Goal: Check status: Check status

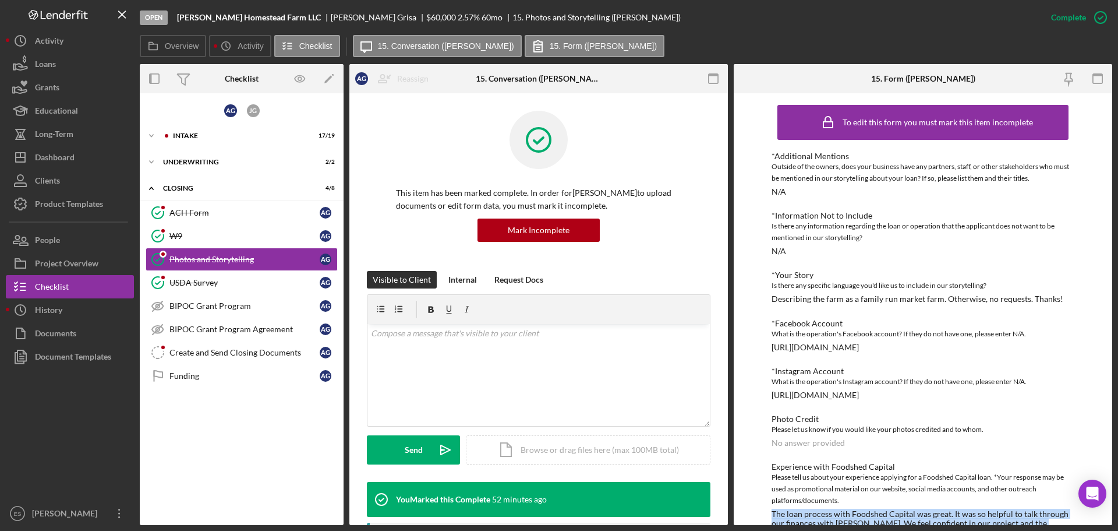
scroll to position [30, 0]
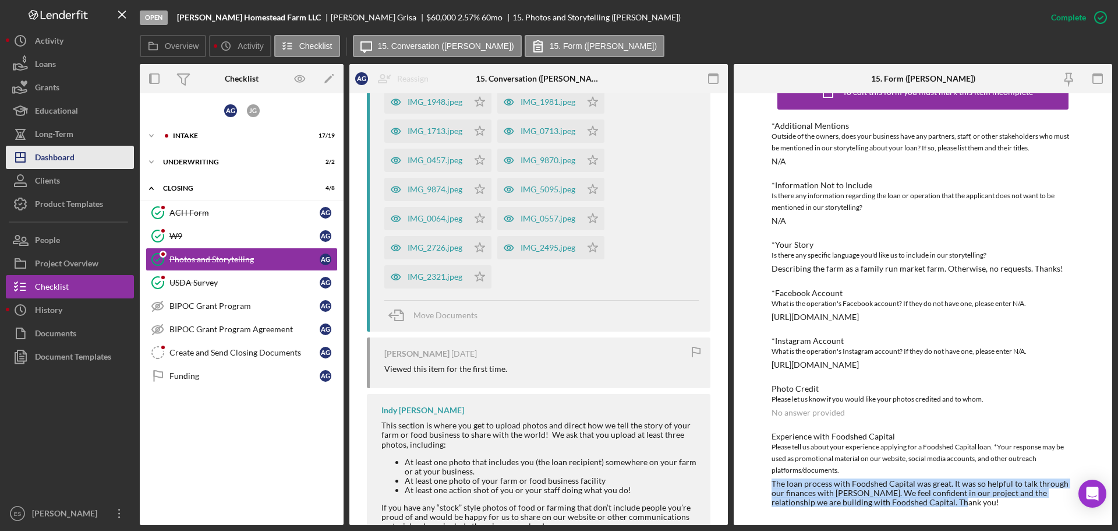
click at [80, 153] on button "Icon/Dashboard Dashboard" at bounding box center [70, 157] width 128 height 23
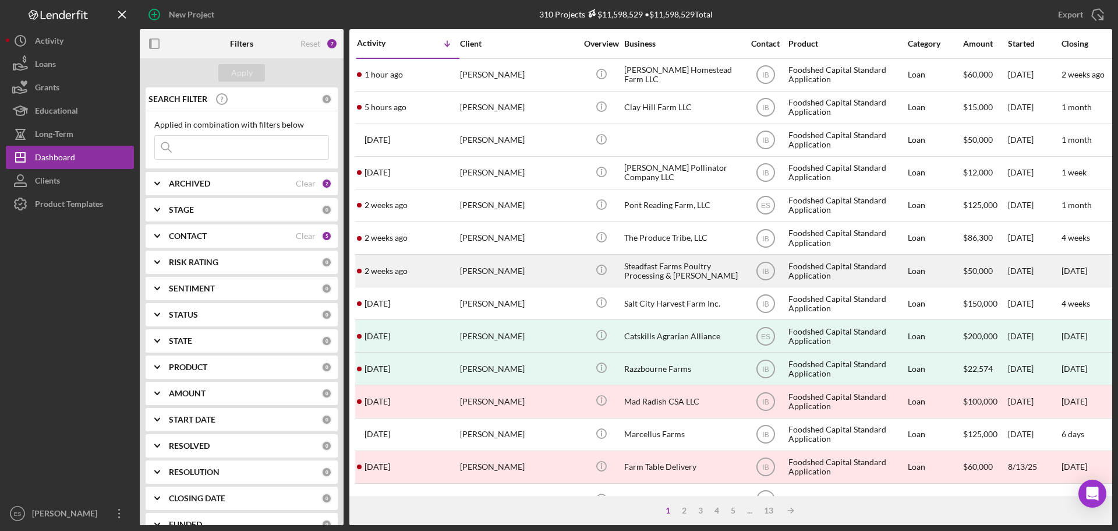
click at [448, 269] on div "[DATE] [PERSON_NAME]" at bounding box center [408, 270] width 102 height 31
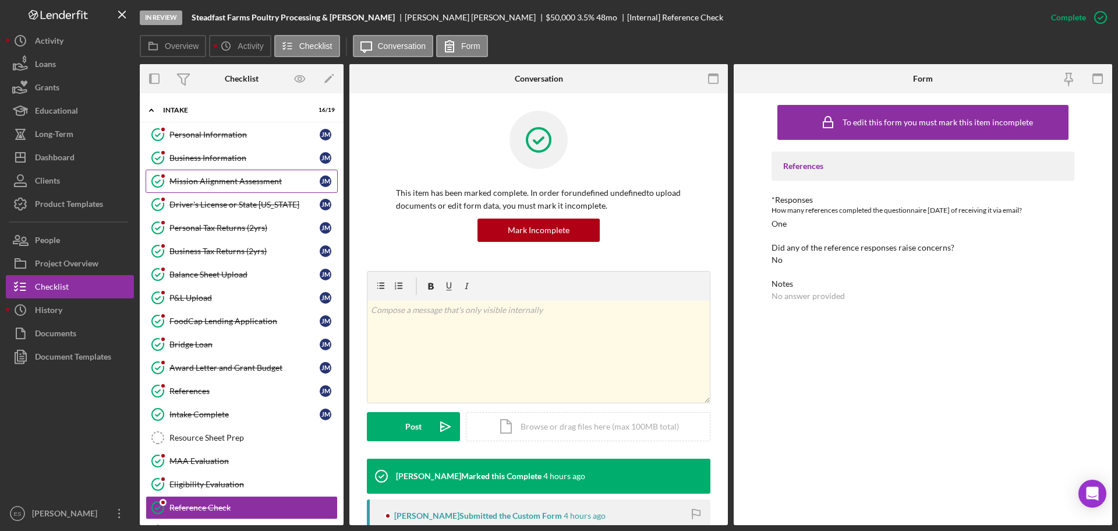
click at [224, 180] on div "Mission Alignment Assessment" at bounding box center [244, 180] width 150 height 9
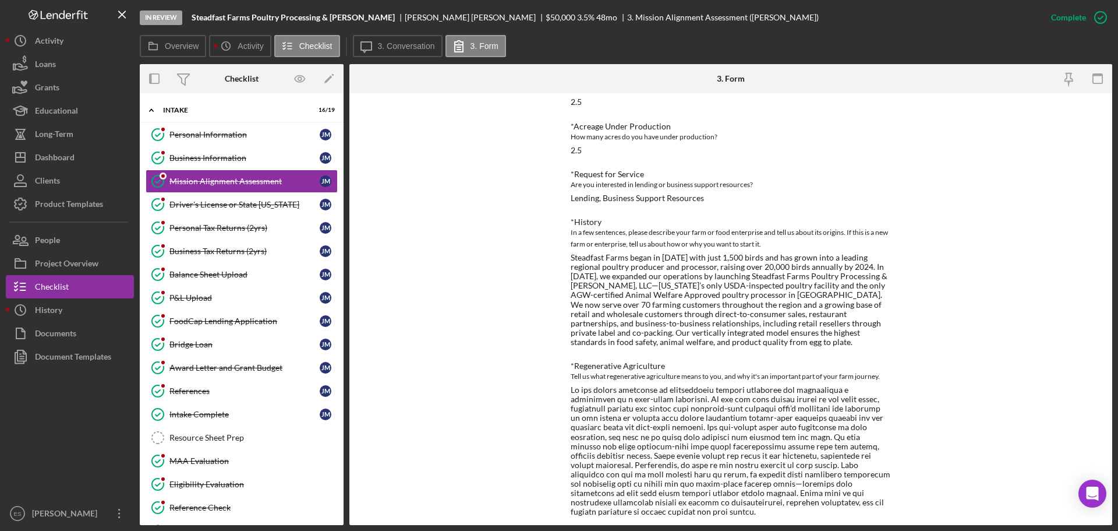
scroll to position [175, 0]
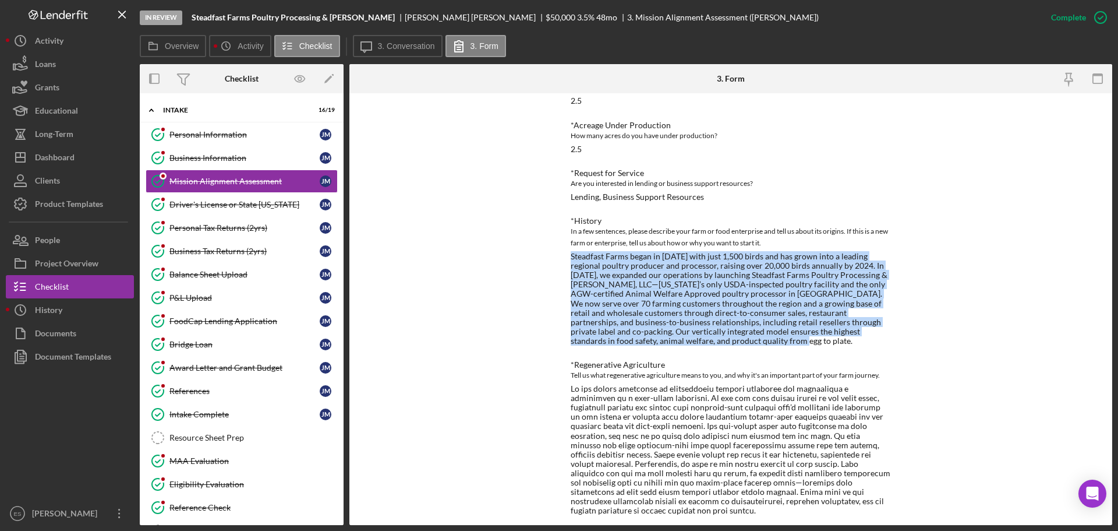
drag, startPoint x: 571, startPoint y: 256, endPoint x: 723, endPoint y: 343, distance: 175.5
click at [723, 343] on div "Steadfast Farms began in [DATE] with just 1,500 birds and has grown into a lead…" at bounding box center [731, 299] width 320 height 94
copy div "Steadfast Farms began in [DATE] with just 1,500 birds and has grown into a lead…"
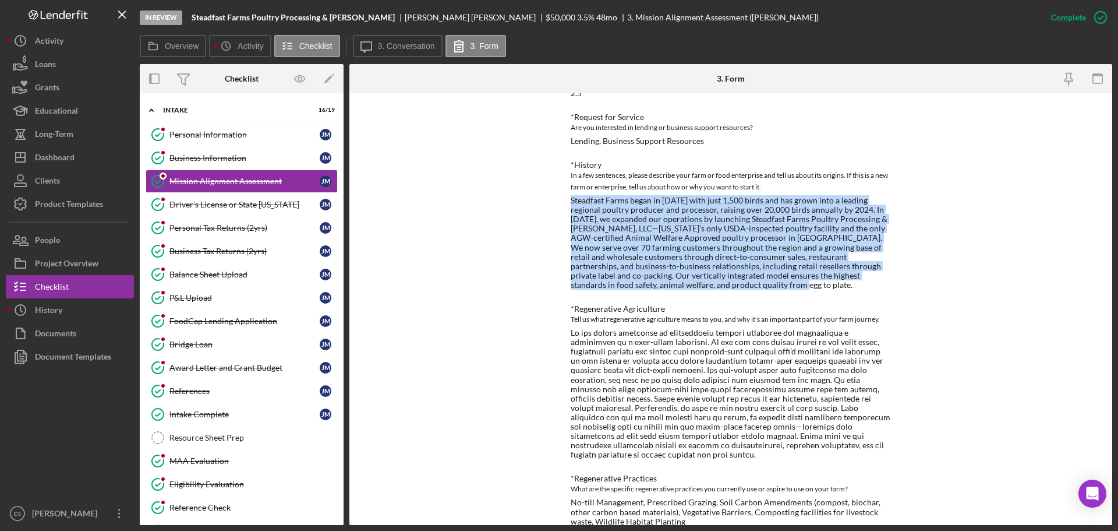
scroll to position [349, 0]
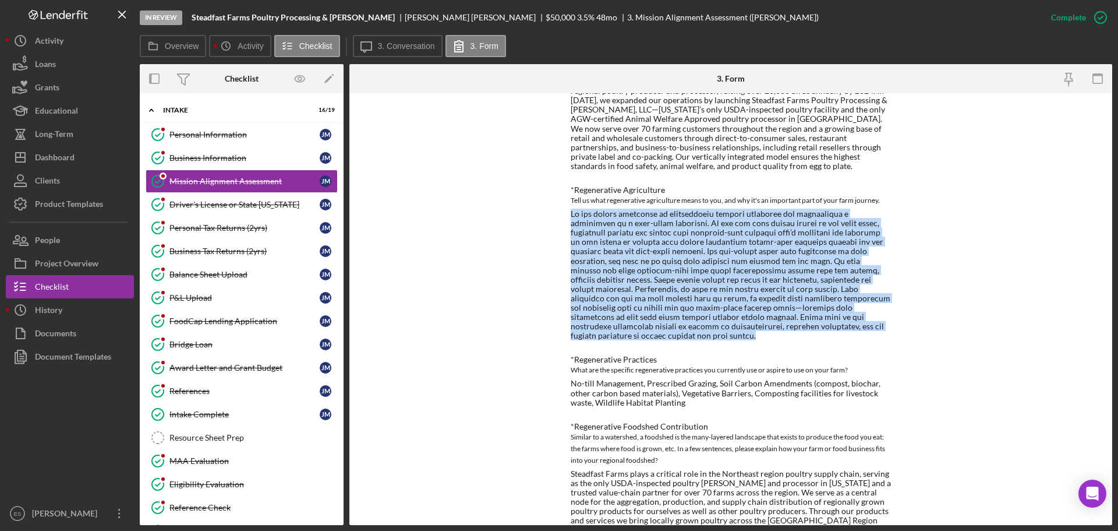
drag, startPoint x: 570, startPoint y: 212, endPoint x: 667, endPoint y: 333, distance: 155.0
click at [667, 333] on div at bounding box center [731, 274] width 320 height 131
copy div "Lo ips dolors ametconse ad elitseddoeiu tempori utlaboree dol magnaaliqua e adm…"
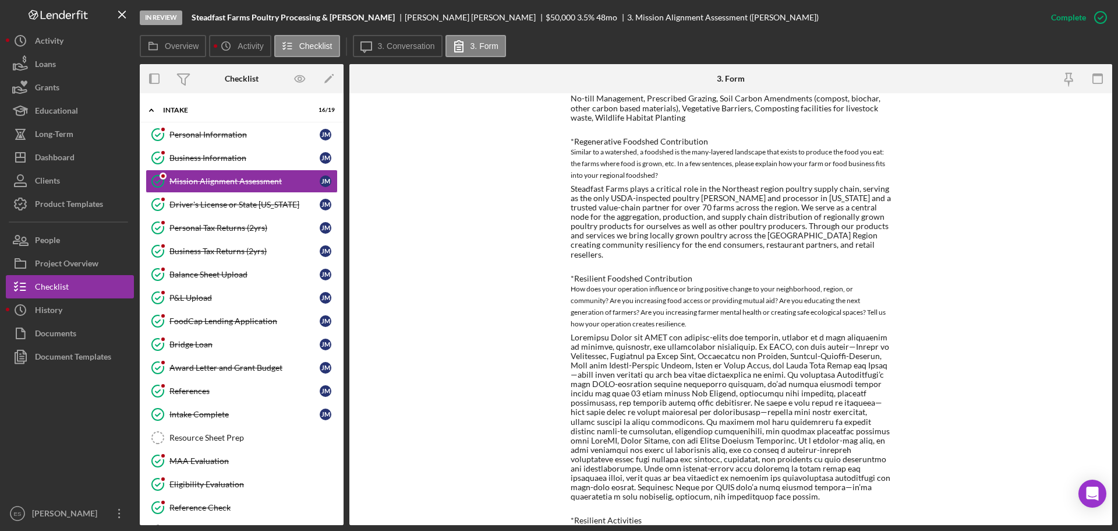
scroll to position [641, 0]
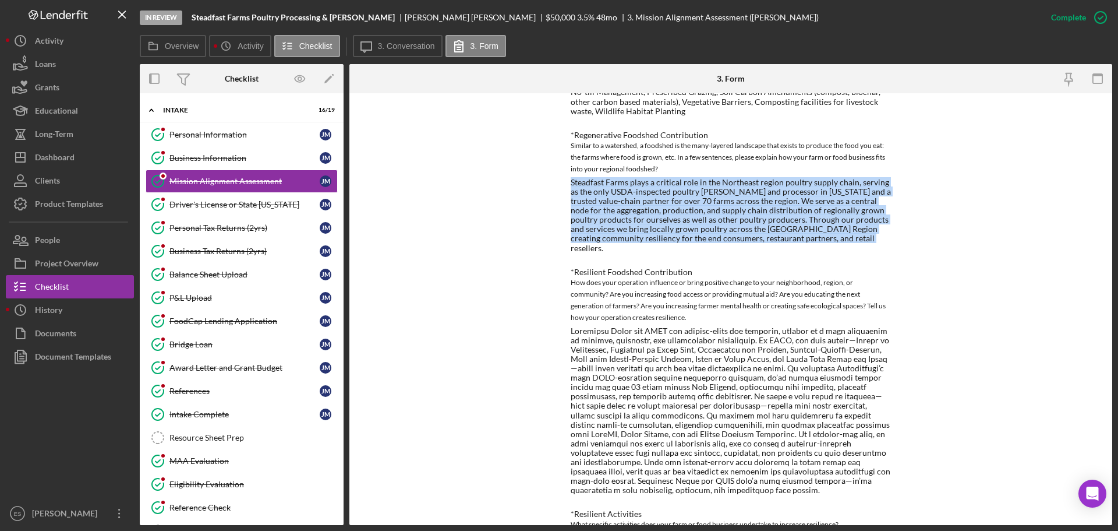
drag, startPoint x: 570, startPoint y: 184, endPoint x: 857, endPoint y: 238, distance: 292.1
click at [857, 238] on div "Steadfast Farms plays a critical role in the Northeast region poultry supply ch…" at bounding box center [731, 215] width 320 height 75
copy div "Steadfast Farms plays a critical role in the Northeast region poultry supply ch…"
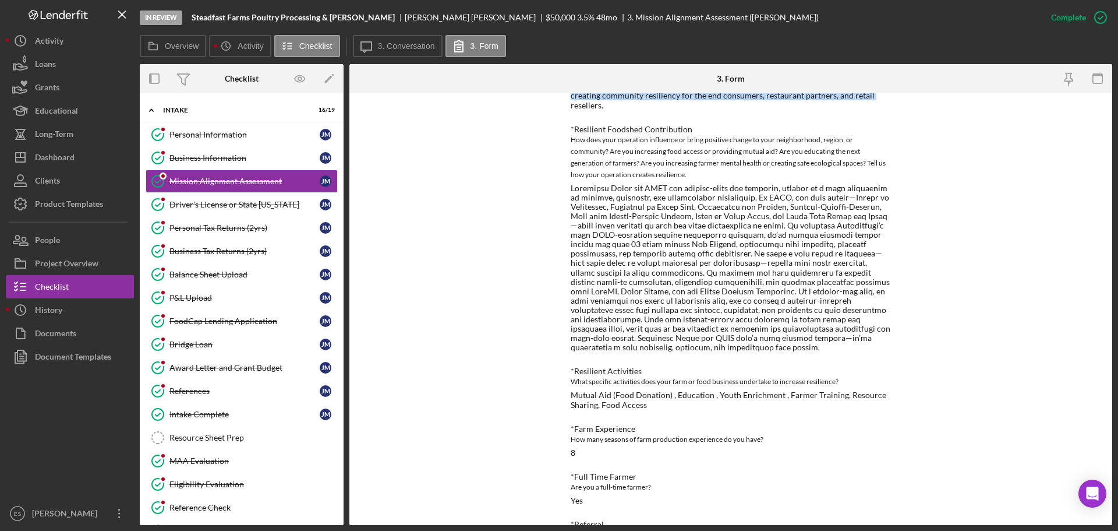
scroll to position [757, 0]
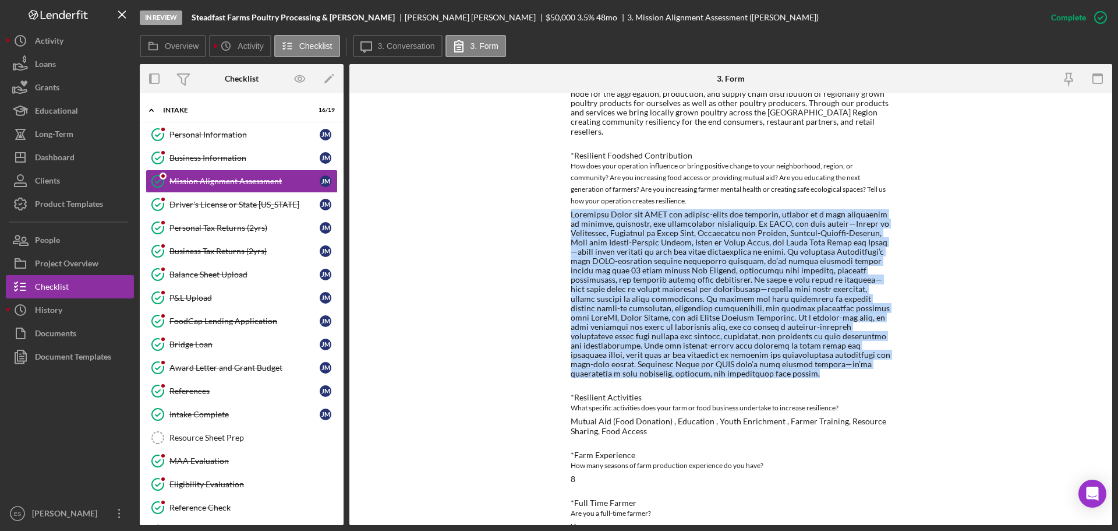
drag, startPoint x: 570, startPoint y: 205, endPoint x: 756, endPoint y: 363, distance: 244.2
click at [756, 363] on div at bounding box center [731, 294] width 320 height 169
copy div "Loremipsu Dolor sit AMET con adipisc-elits doe temporin, utlabor et d magn aliq…"
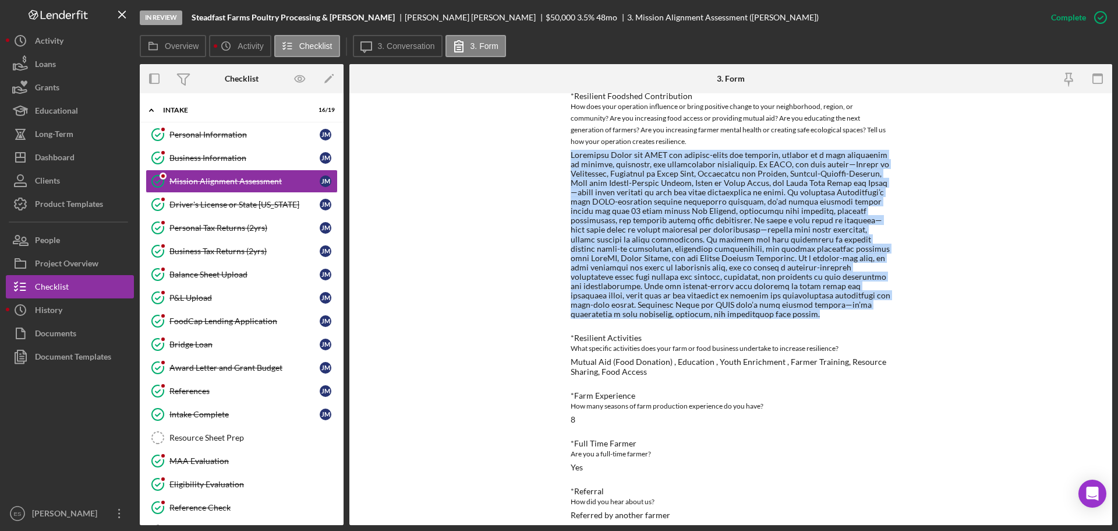
scroll to position [987, 0]
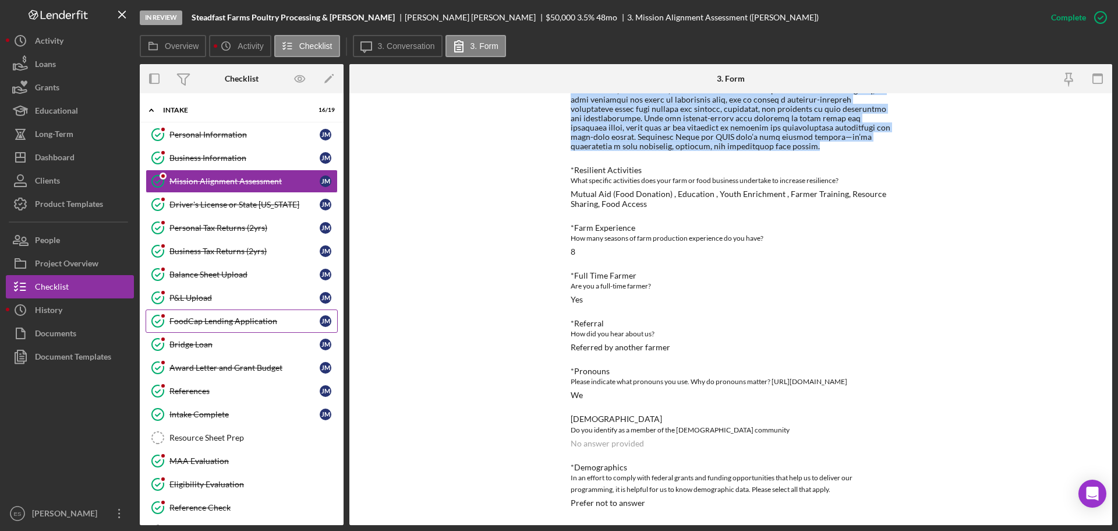
click at [221, 323] on div "FoodCap Lending Application" at bounding box center [244, 320] width 150 height 9
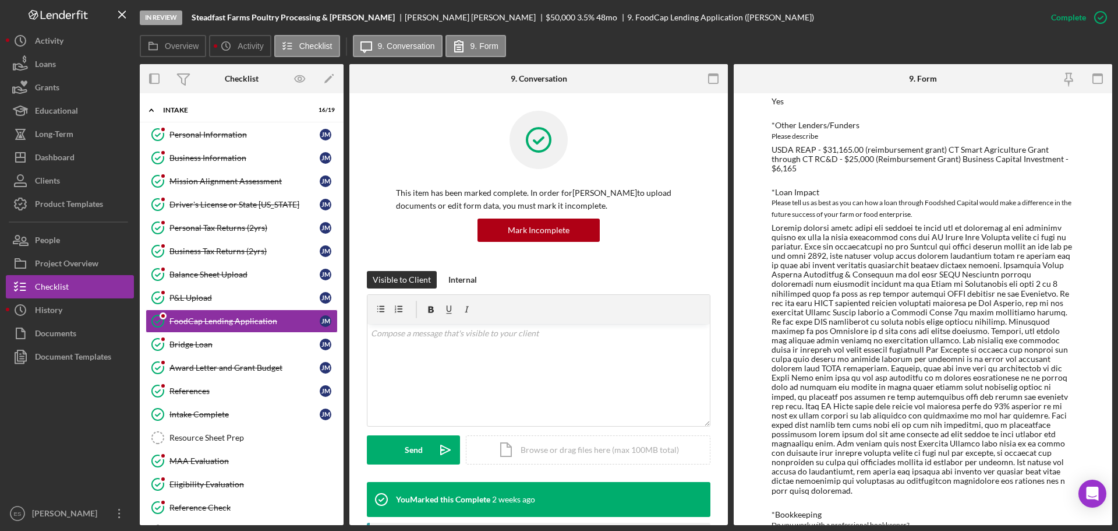
scroll to position [466, 0]
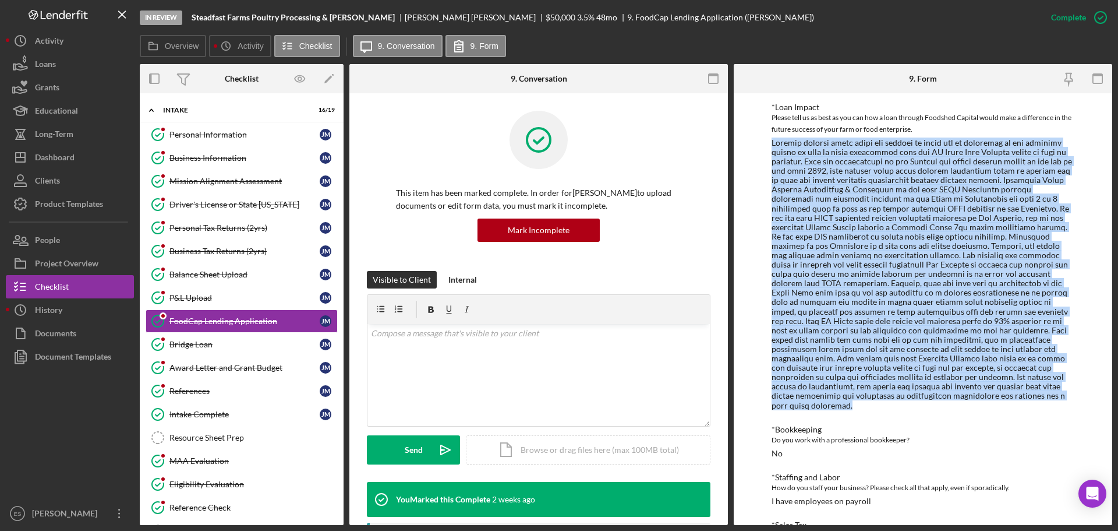
drag, startPoint x: 772, startPoint y: 142, endPoint x: 914, endPoint y: 393, distance: 288.2
click at [914, 396] on div at bounding box center [923, 274] width 303 height 272
copy div "Upfront funding would allow the project to start and be completed in the shorte…"
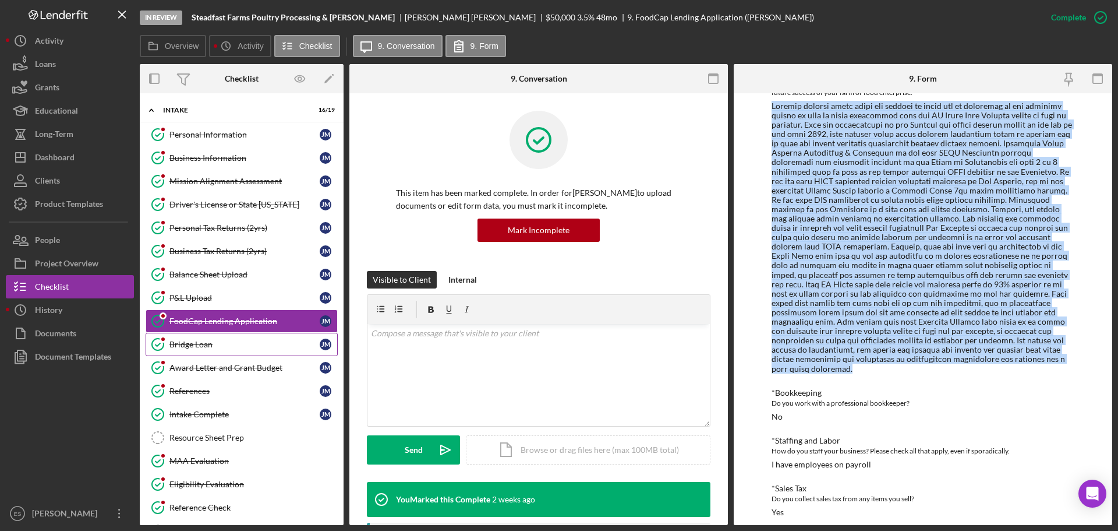
click at [219, 347] on div "Bridge Loan" at bounding box center [244, 344] width 150 height 9
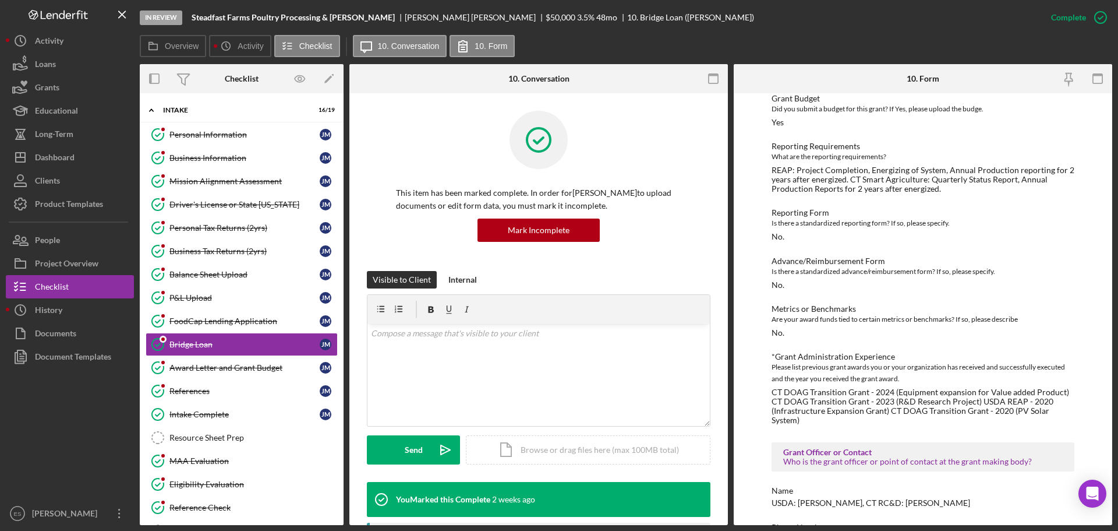
scroll to position [524, 0]
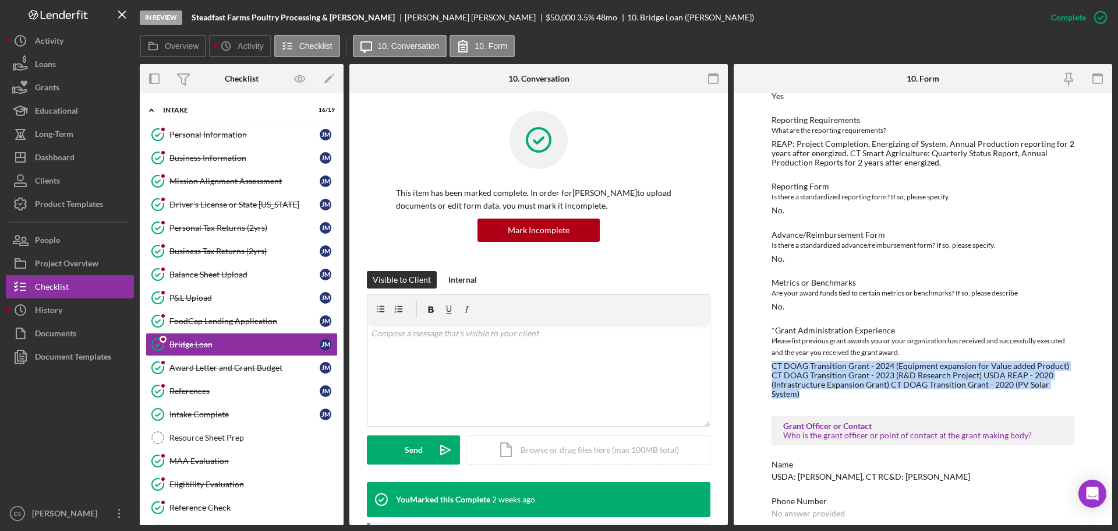
drag, startPoint x: 771, startPoint y: 365, endPoint x: 856, endPoint y: 396, distance: 90.7
click at [856, 396] on div "CT DOAG Transition Grant - 2024 (Equipment expansion for Value added Product) C…" at bounding box center [923, 379] width 303 height 37
copy div "CT DOAG Transition Grant - 2024 (Equipment expansion for Value added Product) C…"
click at [68, 150] on div "Dashboard" at bounding box center [55, 159] width 40 height 26
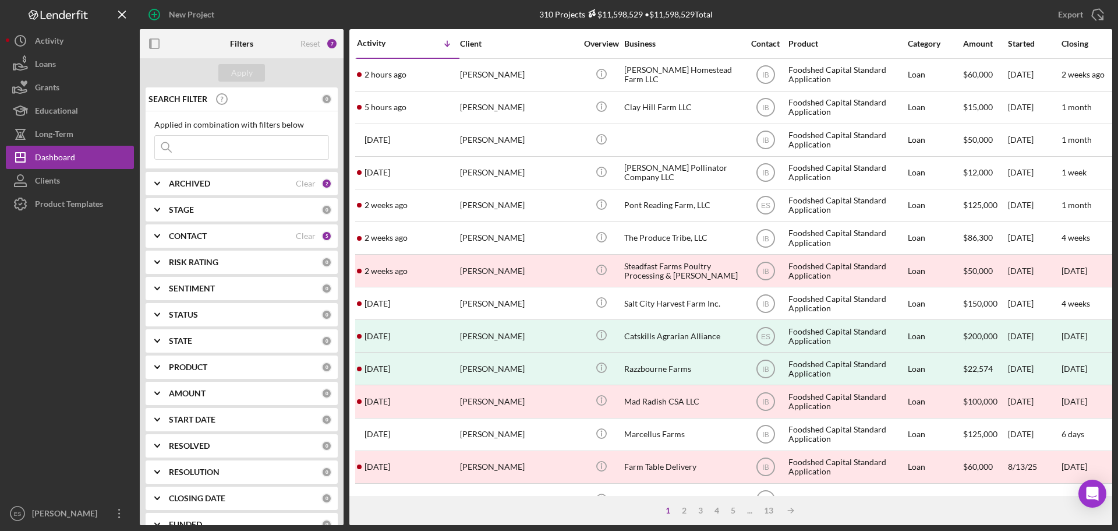
click at [69, 362] on div at bounding box center [70, 358] width 128 height 286
click at [41, 366] on div at bounding box center [70, 358] width 128 height 286
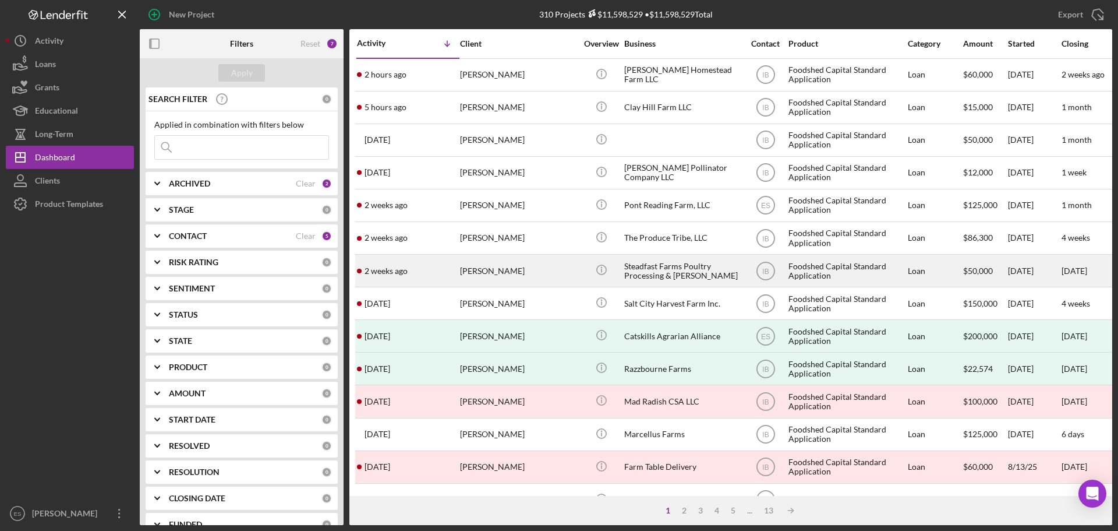
click at [543, 273] on div "[PERSON_NAME]" at bounding box center [518, 270] width 116 height 31
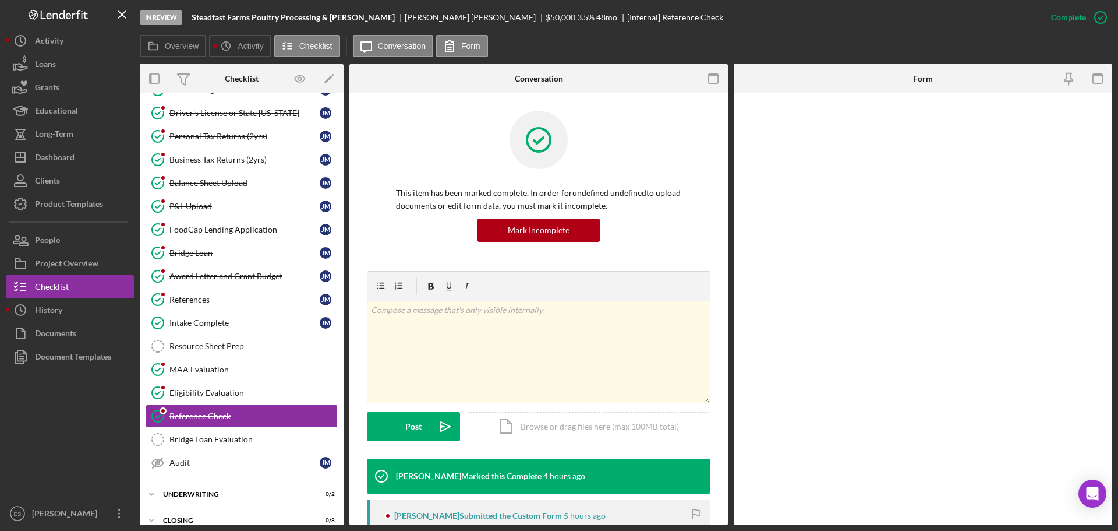
scroll to position [104, 0]
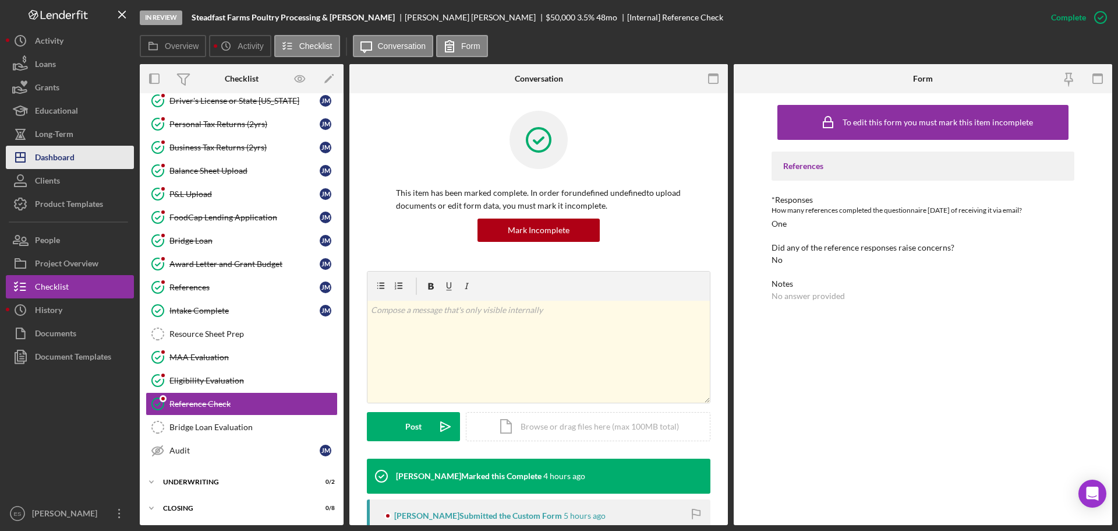
click at [56, 162] on div "Dashboard" at bounding box center [55, 159] width 40 height 26
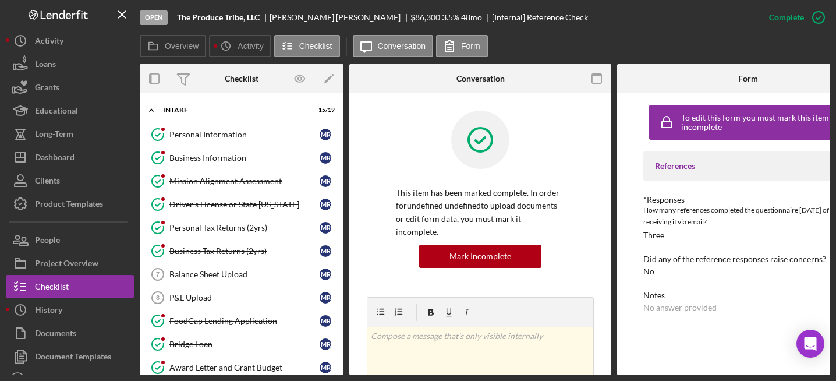
scroll to position [440, 0]
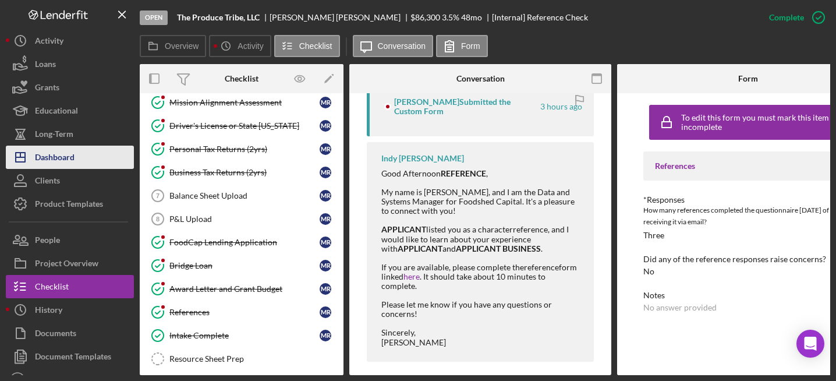
click at [62, 154] on div "Dashboard" at bounding box center [55, 159] width 40 height 26
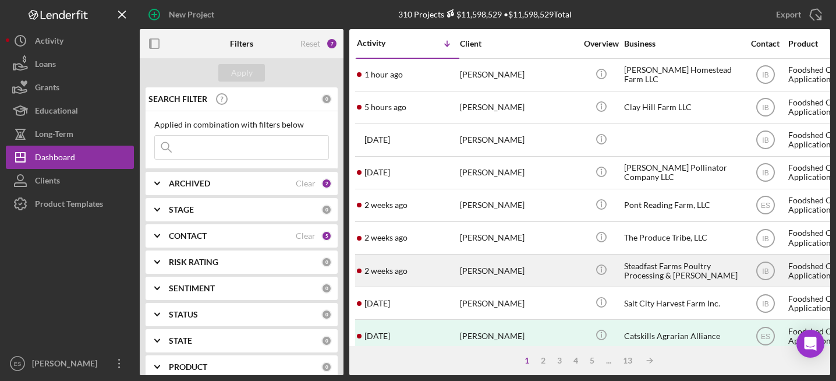
click at [537, 275] on div "[PERSON_NAME]" at bounding box center [518, 270] width 116 height 31
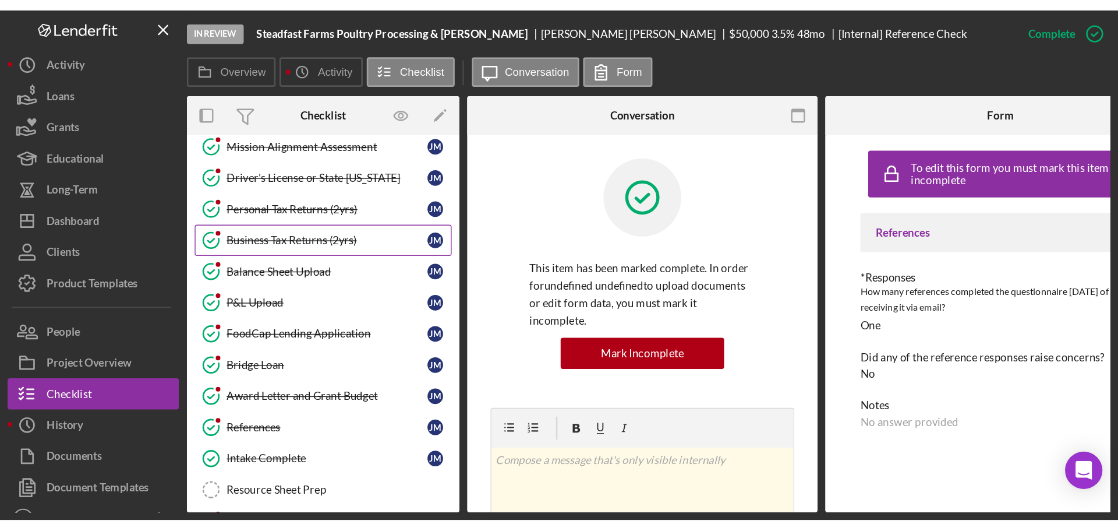
scroll to position [79, 0]
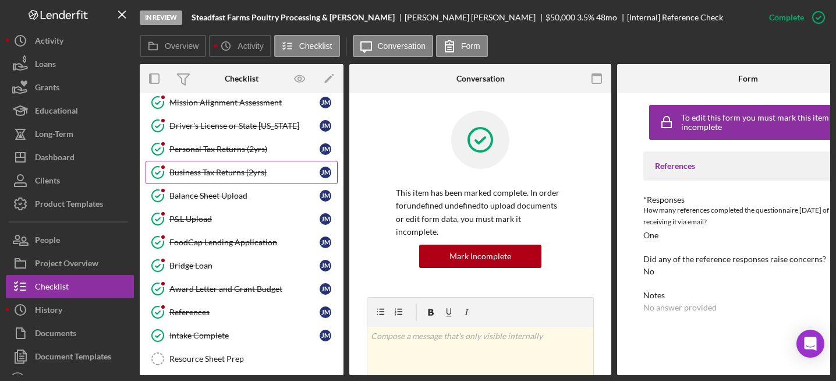
click at [238, 171] on div "Business Tax Returns (2yrs)" at bounding box center [244, 172] width 150 height 9
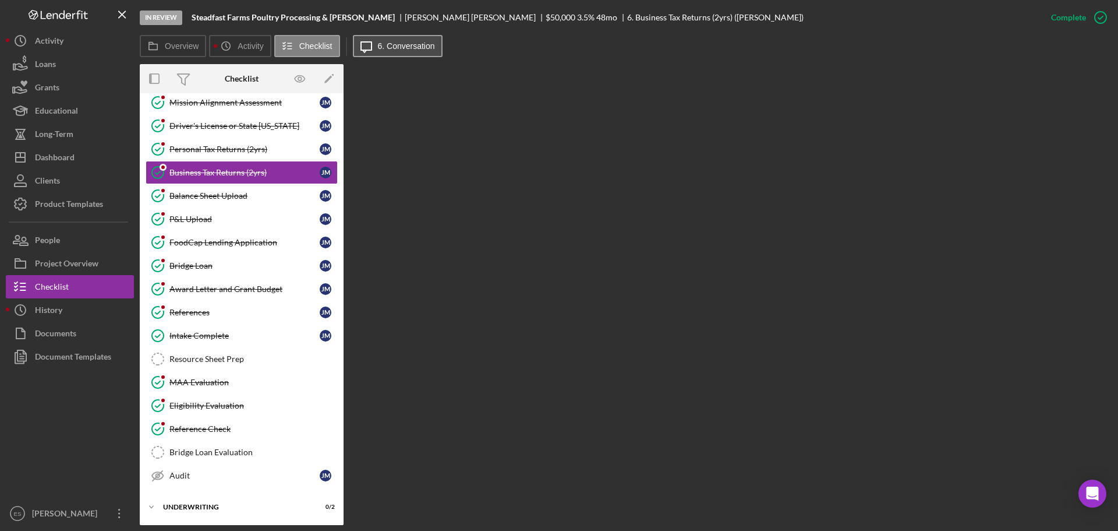
click at [395, 50] on label "6. Conversation" at bounding box center [406, 45] width 57 height 9
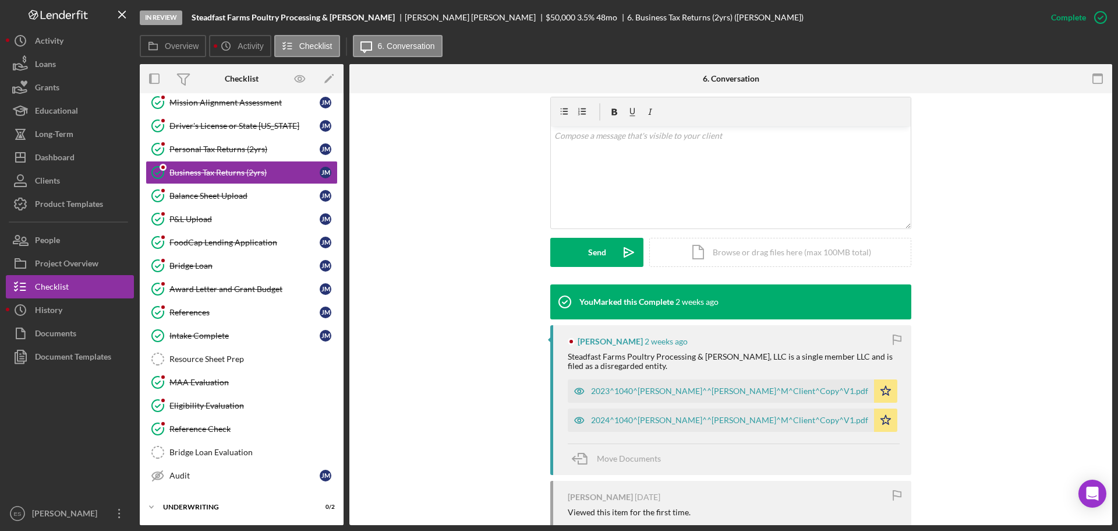
scroll to position [233, 0]
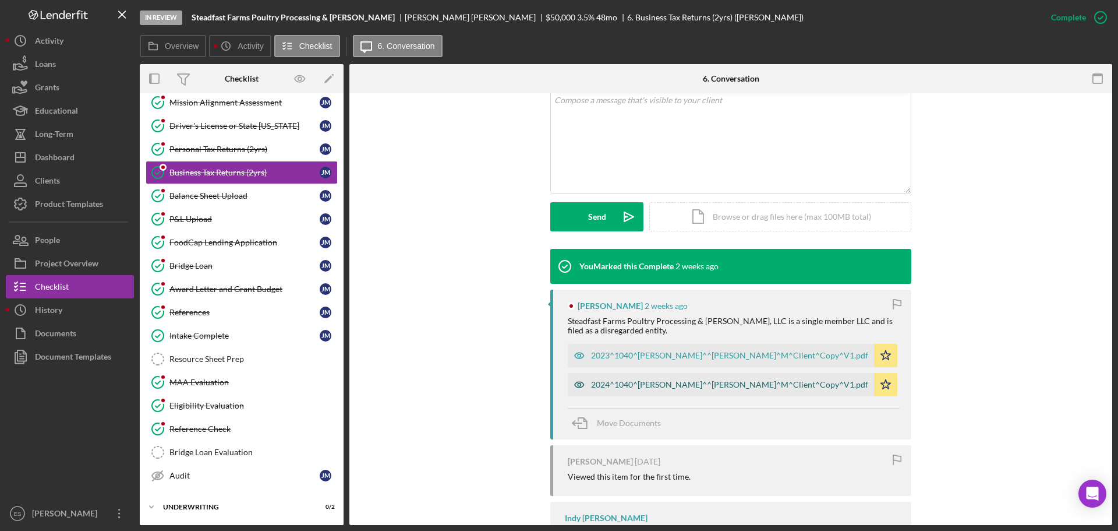
click at [705, 380] on div "2024^1040^Mccool^^Jared^M^Client^Copy^V1.pdf" at bounding box center [729, 384] width 277 height 9
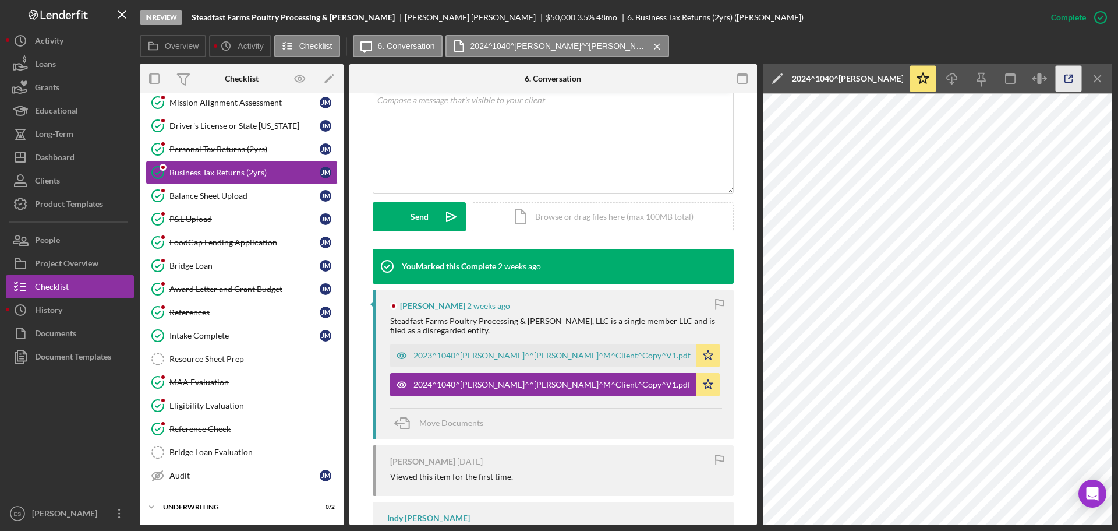
click at [836, 75] on polyline "button" at bounding box center [1071, 76] width 3 height 3
